Goal: Information Seeking & Learning: Check status

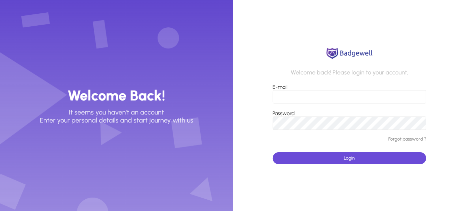
type input "**********"
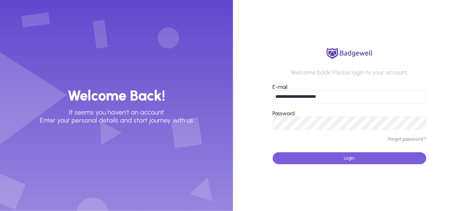
click at [369, 155] on span "submit" at bounding box center [350, 158] width 154 height 16
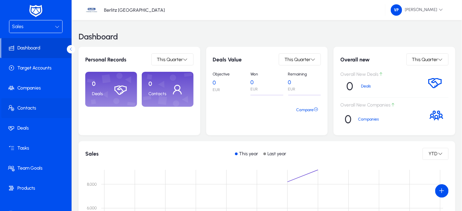
click at [27, 105] on span "Contacts" at bounding box center [37, 108] width 72 height 7
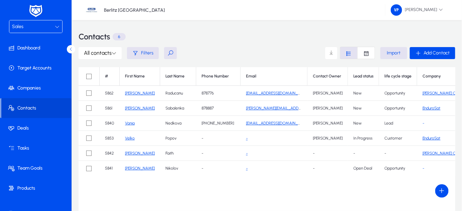
click at [57, 25] on icon at bounding box center [57, 26] width 5 height 5
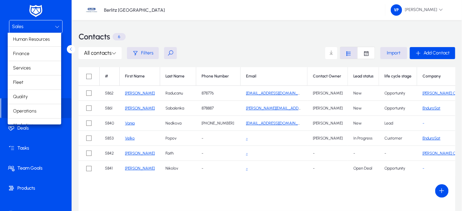
scroll to position [22, 0]
click at [35, 103] on span "Operations" at bounding box center [24, 104] width 23 height 8
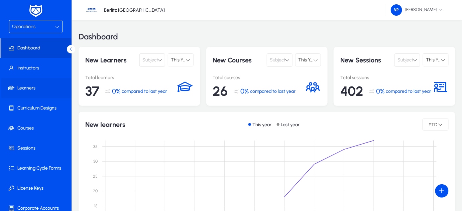
click at [31, 87] on span "Learners" at bounding box center [37, 88] width 72 height 7
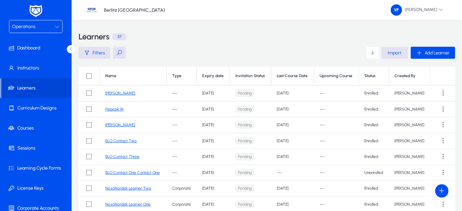
click at [115, 125] on link "[PERSON_NAME]" at bounding box center [120, 125] width 30 height 5
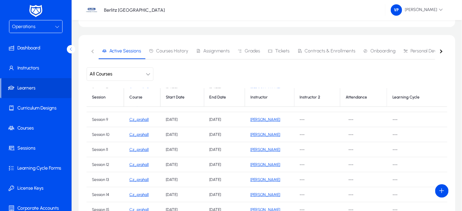
scroll to position [0, 0]
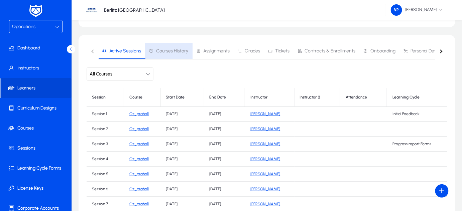
click at [176, 53] on span "Courses History" at bounding box center [172, 51] width 32 height 5
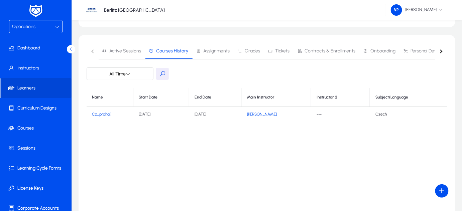
click at [104, 114] on link "Cz_prahal1" at bounding box center [101, 114] width 19 height 5
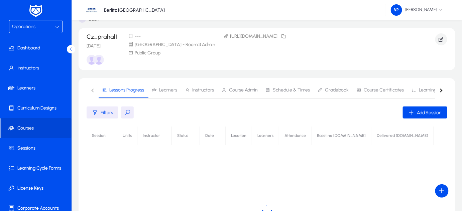
scroll to position [60, 0]
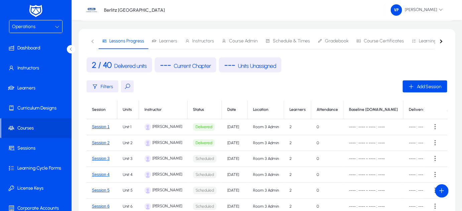
click at [292, 42] on span "Schedule & Times" at bounding box center [291, 41] width 37 height 5
